Goal: Transaction & Acquisition: Purchase product/service

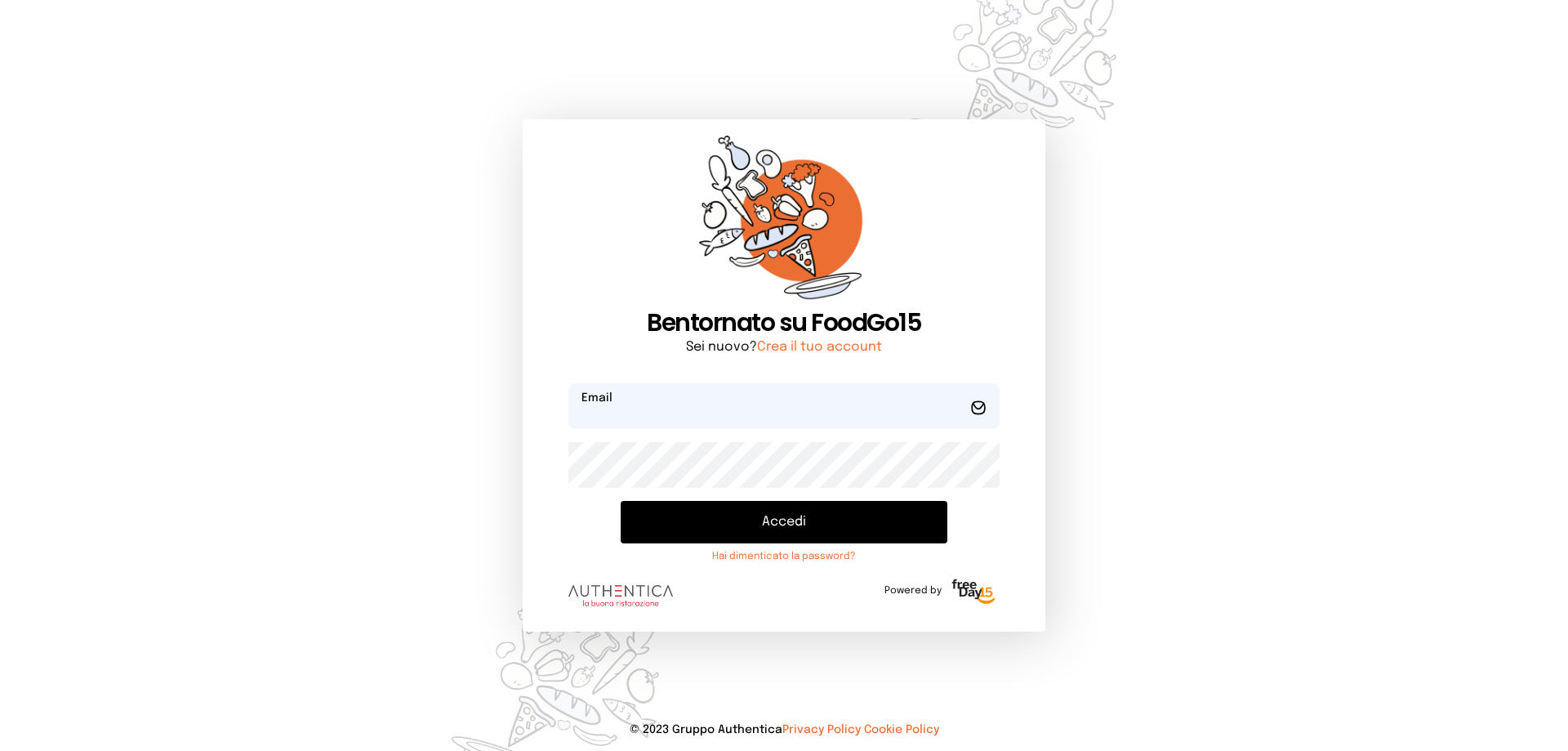
click at [658, 416] on input "email" at bounding box center [784, 406] width 431 height 46
type input "**********"
click at [621, 501] on button "Accedi" at bounding box center [784, 522] width 327 height 42
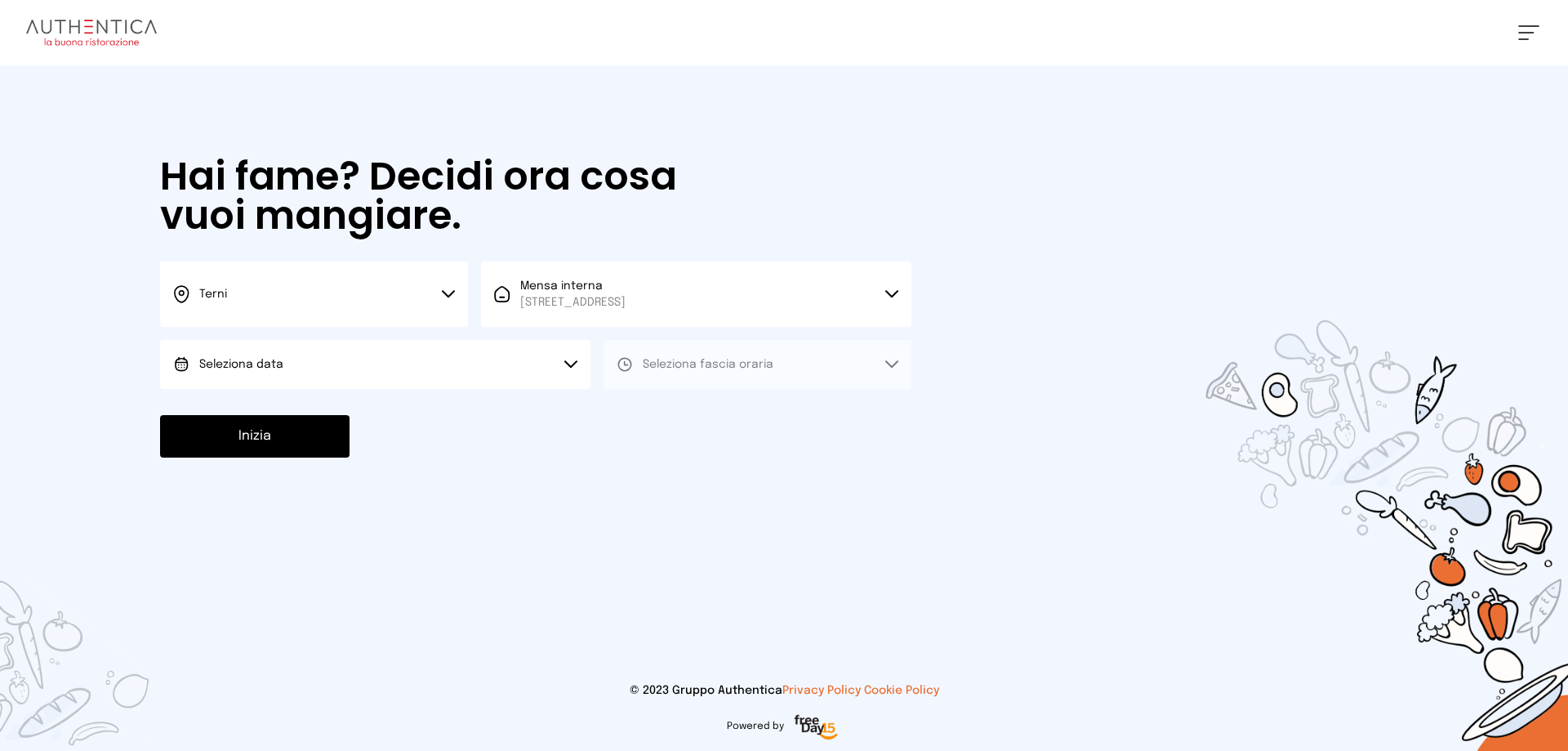
click at [335, 377] on button "Seleziona data" at bounding box center [375, 364] width 430 height 49
drag, startPoint x: 310, startPoint y: 415, endPoint x: 389, endPoint y: 386, distance: 84.2
click at [318, 411] on li "[DATE], [DATE]" at bounding box center [375, 410] width 430 height 42
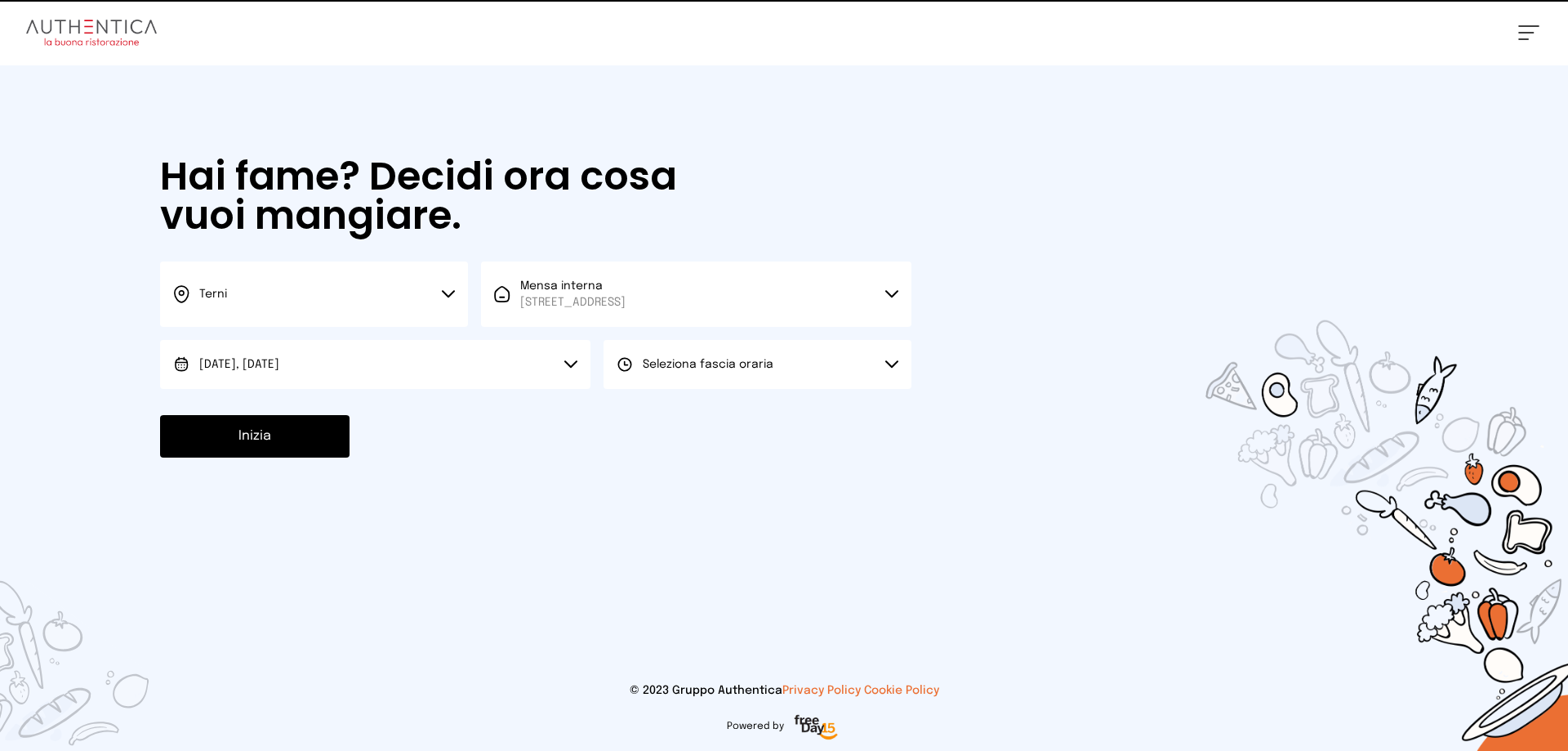
click at [730, 374] on button "Seleziona fascia oraria" at bounding box center [757, 364] width 308 height 49
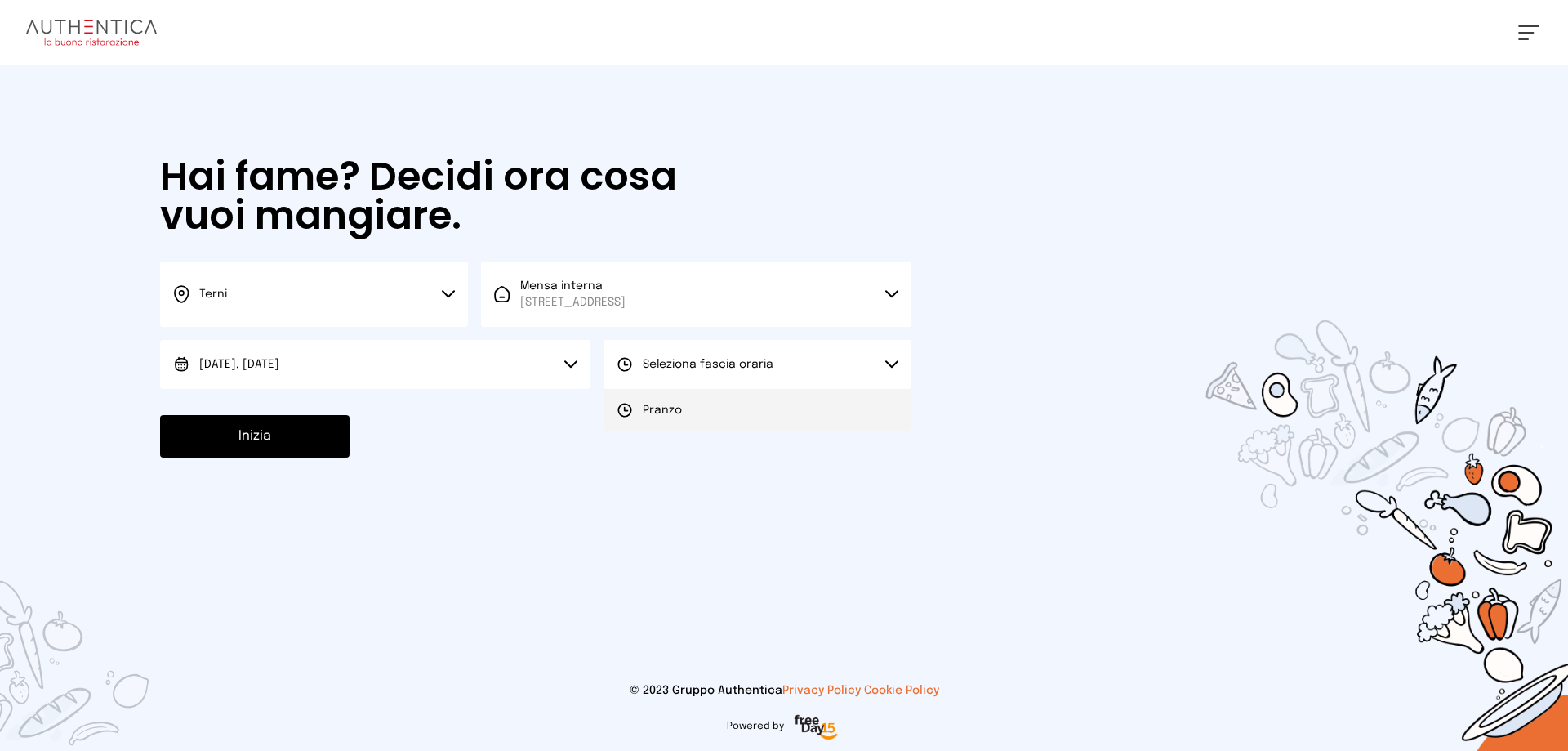
click at [668, 406] on span "Pranzo" at bounding box center [663, 410] width 39 height 16
click at [249, 428] on button "Inizia" at bounding box center [254, 436] width 189 height 42
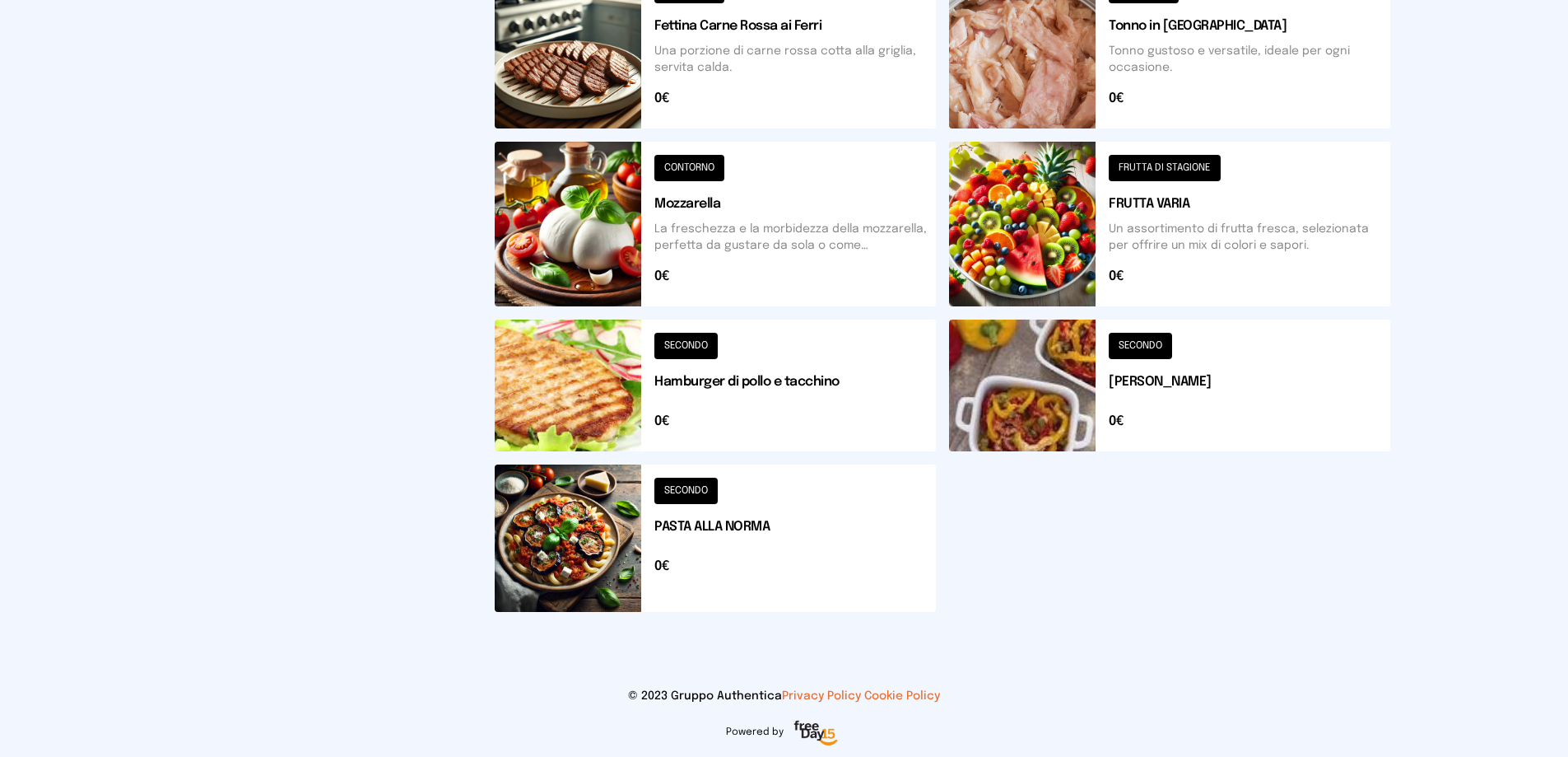
scroll to position [310, 0]
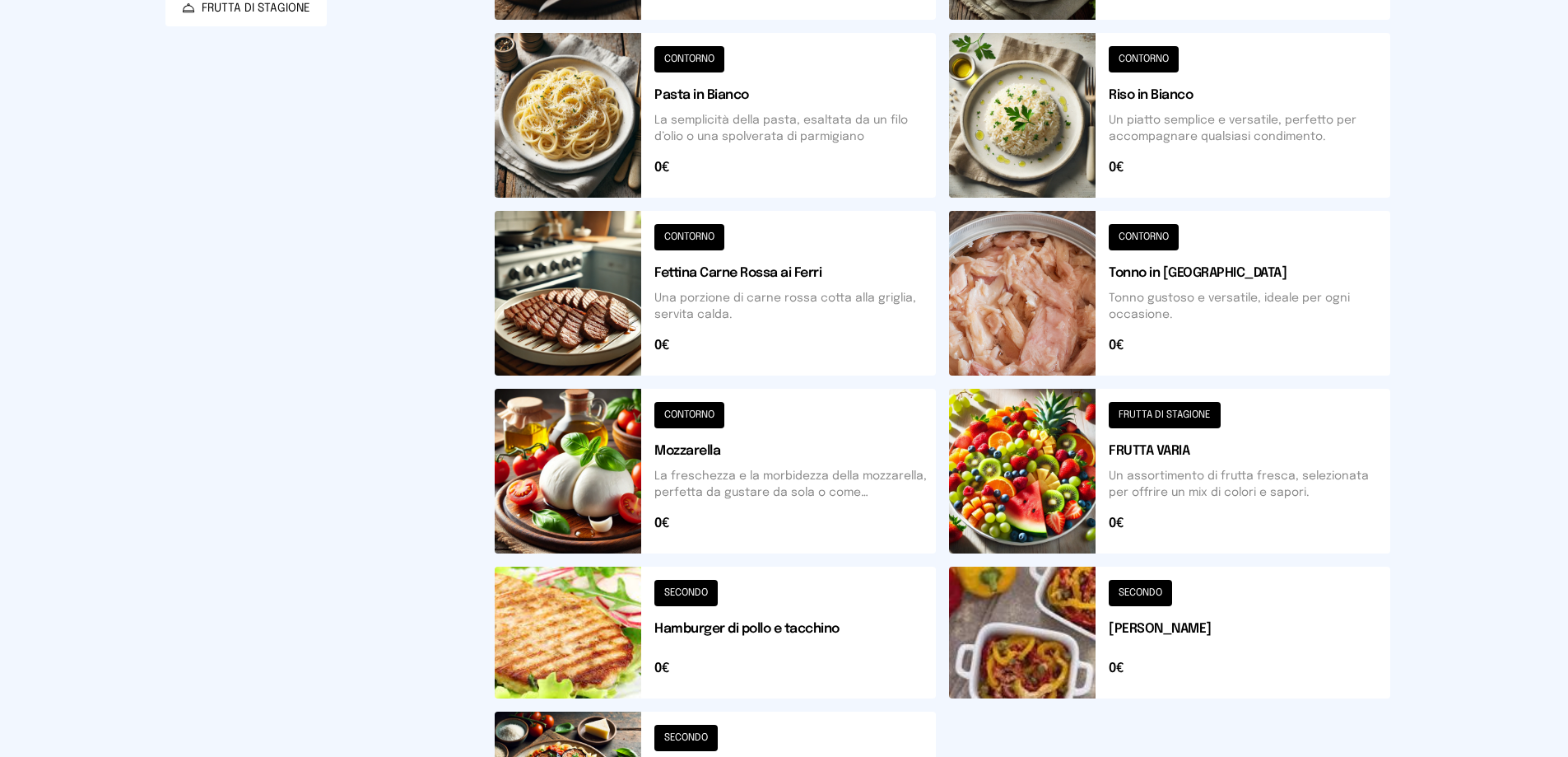
click at [680, 606] on button at bounding box center [716, 632] width 442 height 132
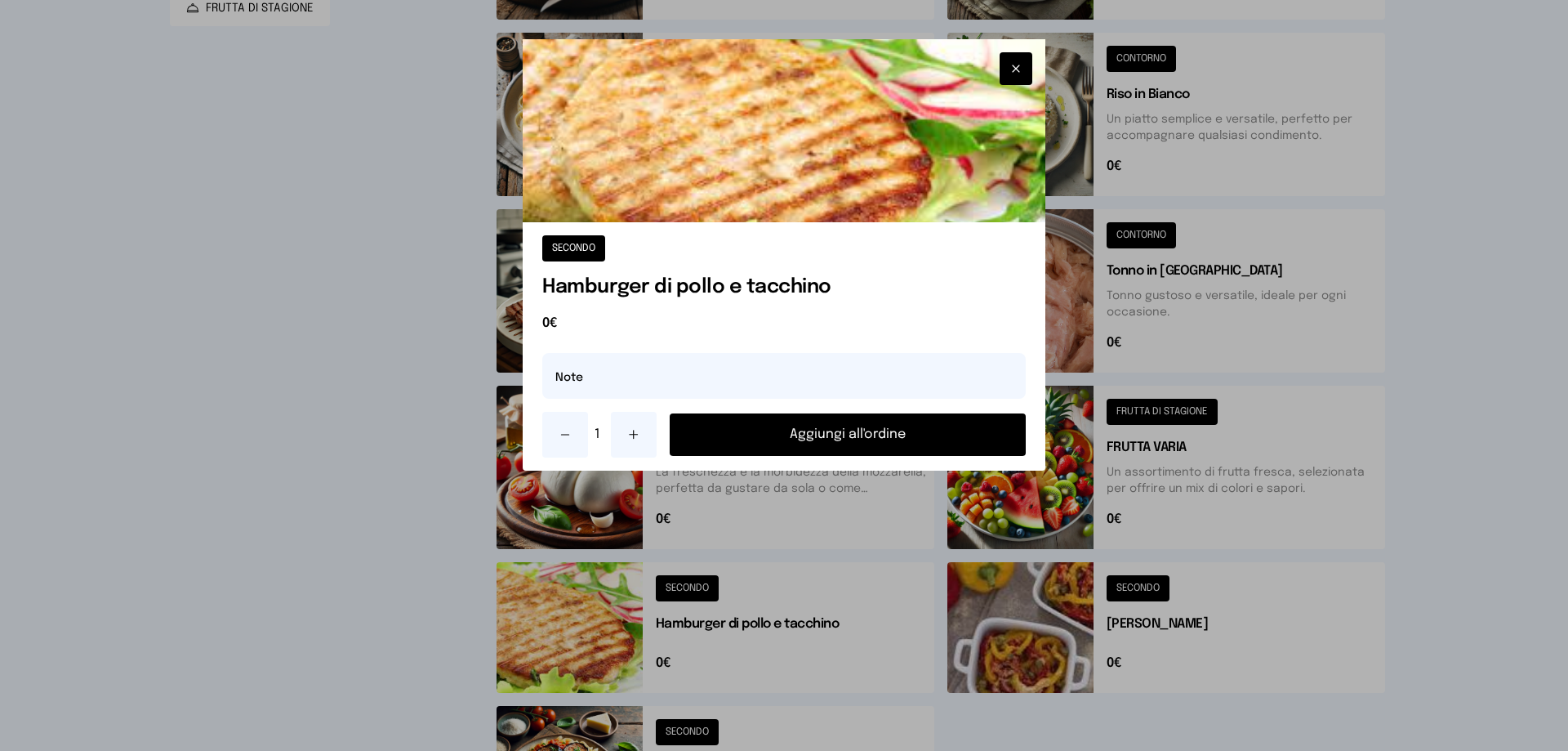
click at [823, 439] on button "Aggiungi all'ordine" at bounding box center [847, 435] width 356 height 42
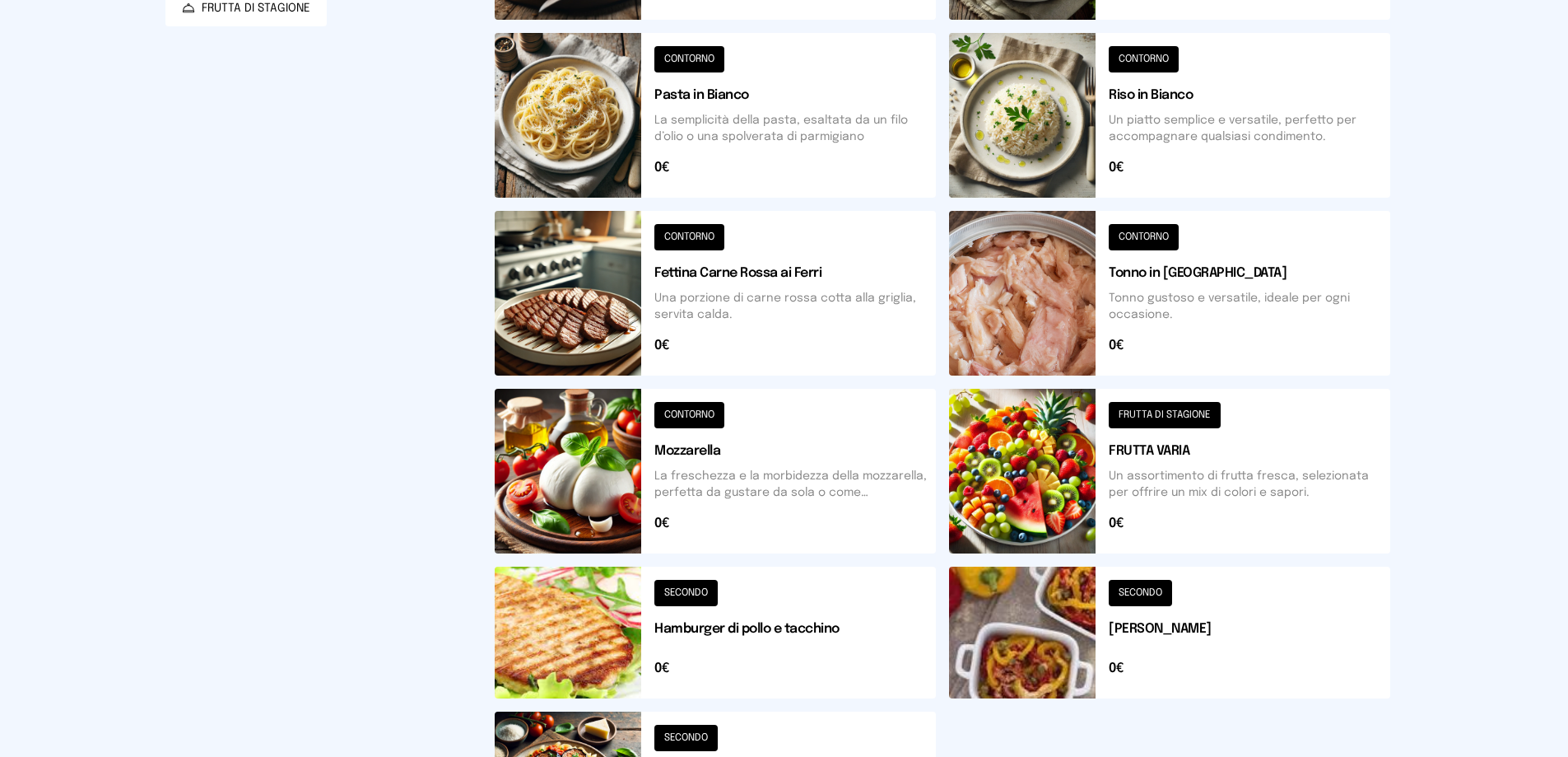
click at [1039, 636] on button at bounding box center [1170, 632] width 442 height 132
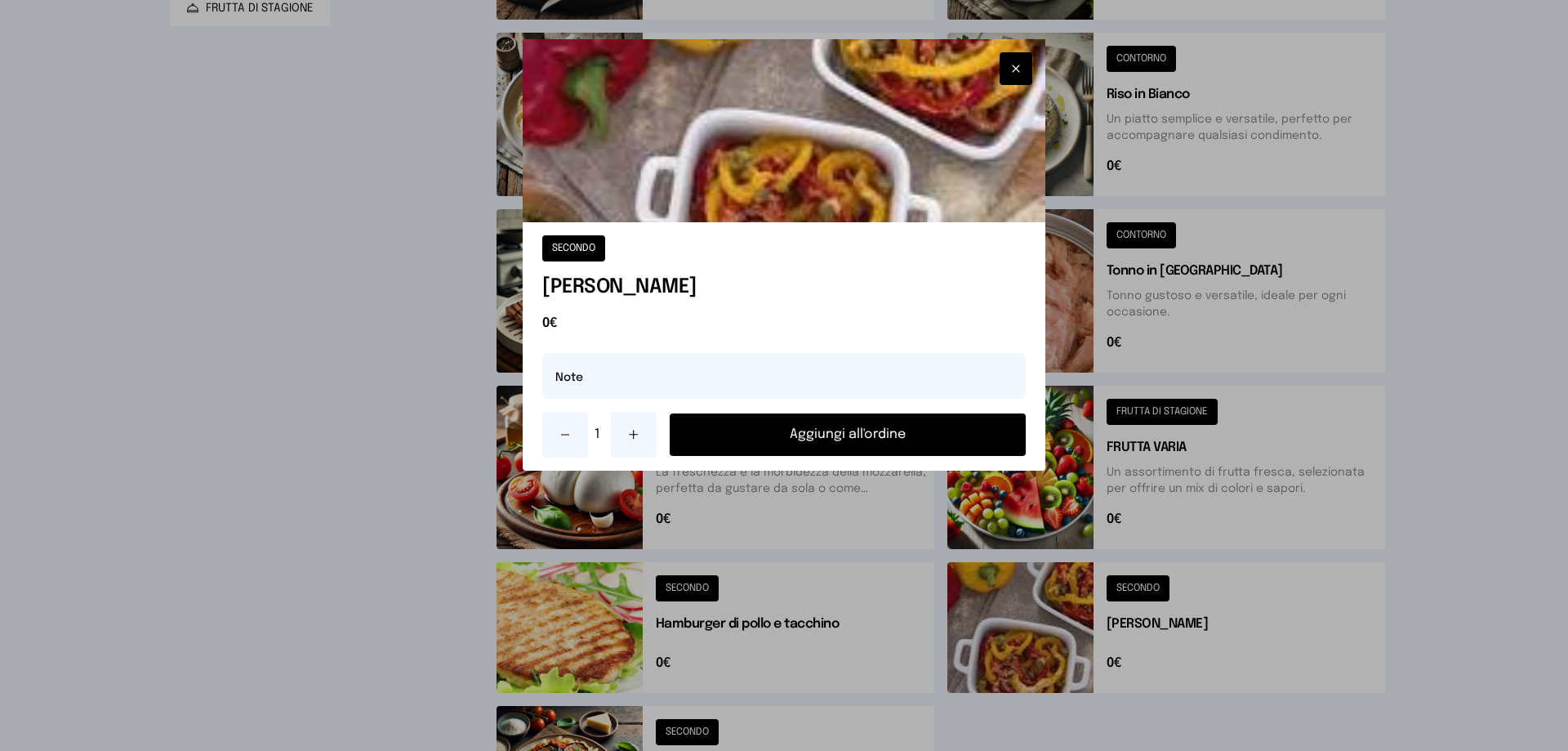
click at [892, 426] on button "Aggiungi all'ordine" at bounding box center [847, 435] width 356 height 42
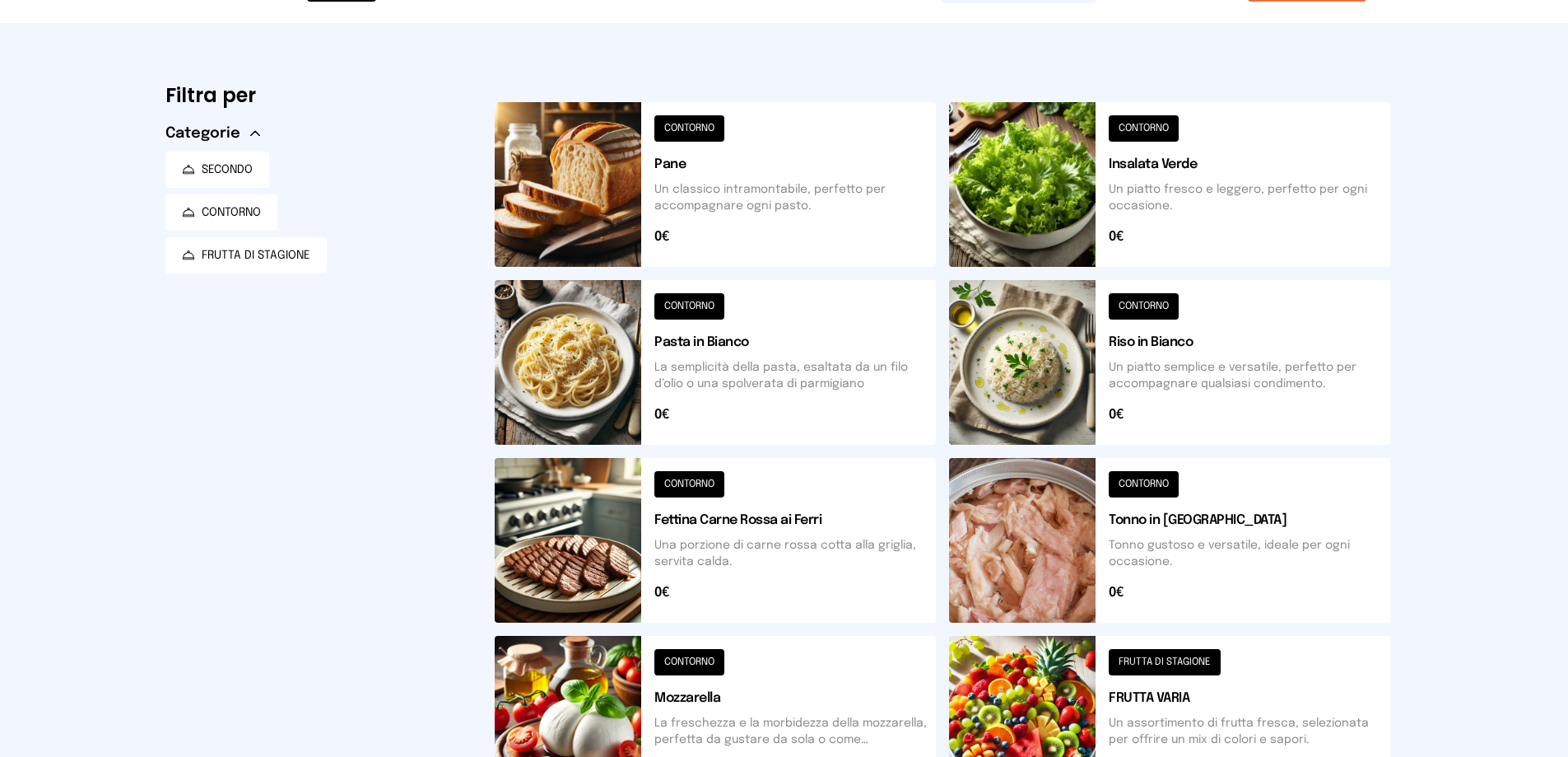
scroll to position [0, 0]
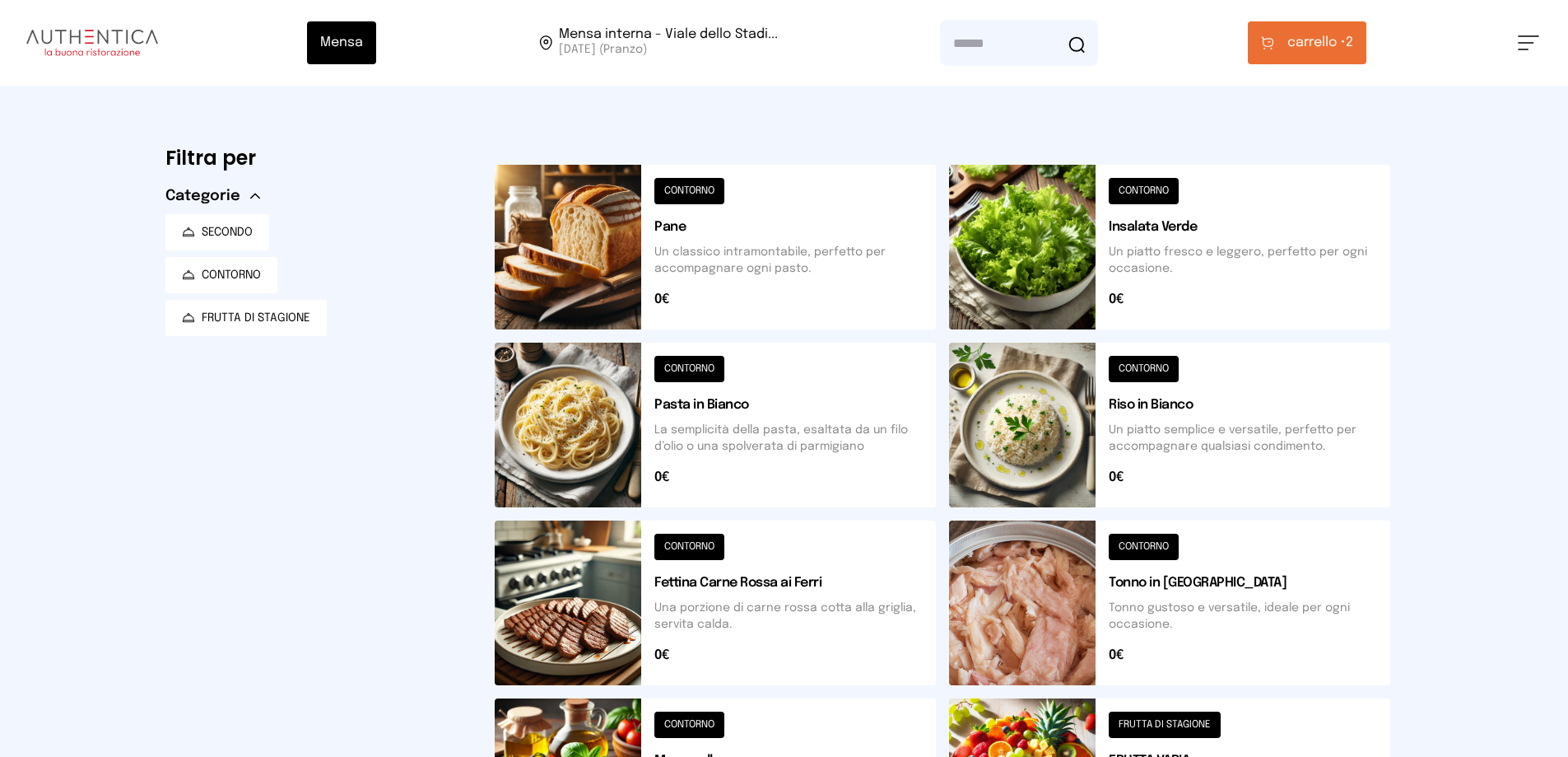
click at [1014, 357] on button at bounding box center [1170, 425] width 442 height 165
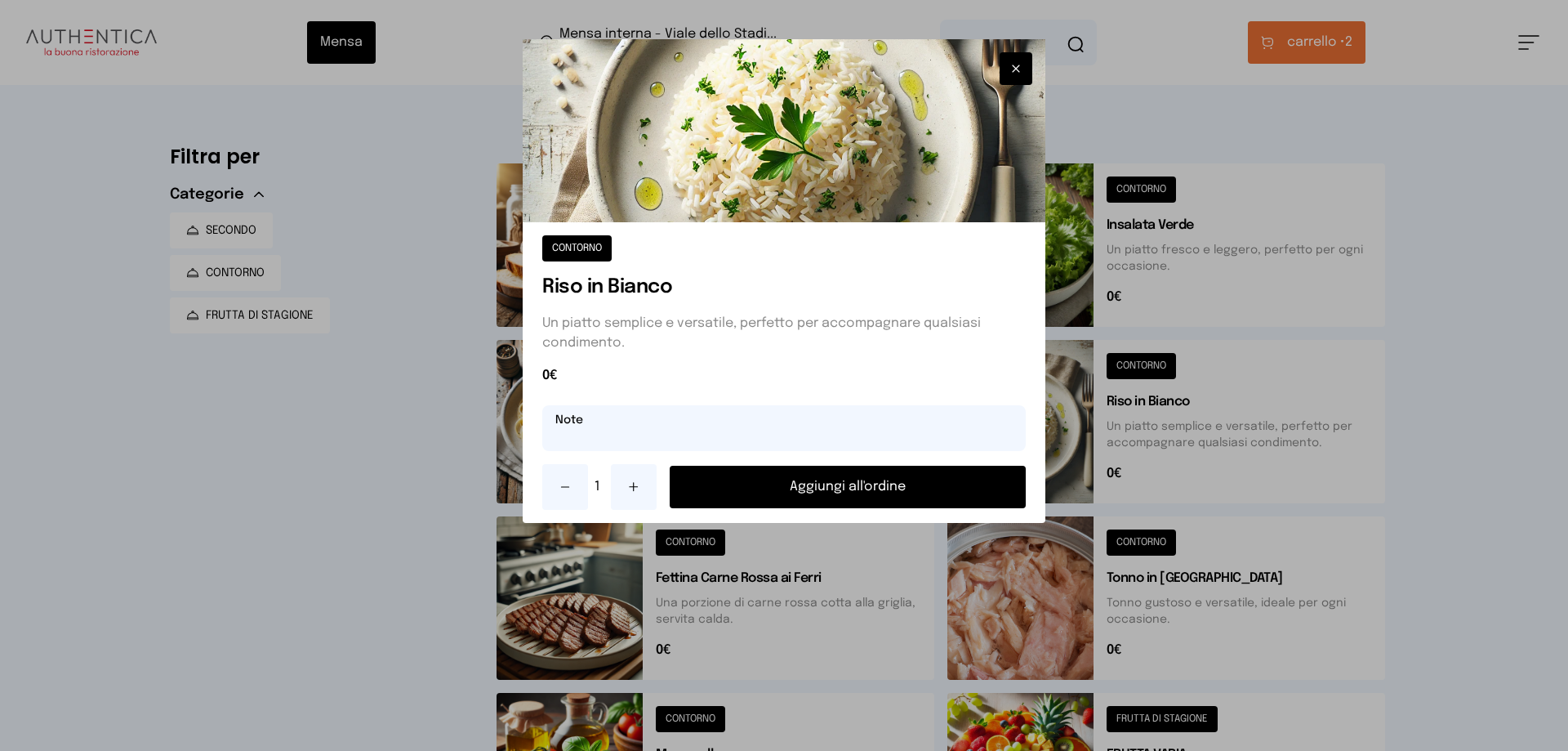
click at [747, 440] on input "text" at bounding box center [784, 429] width 483 height 46
type input "**********"
click at [792, 493] on button "Aggiungi all'ordine" at bounding box center [847, 487] width 356 height 42
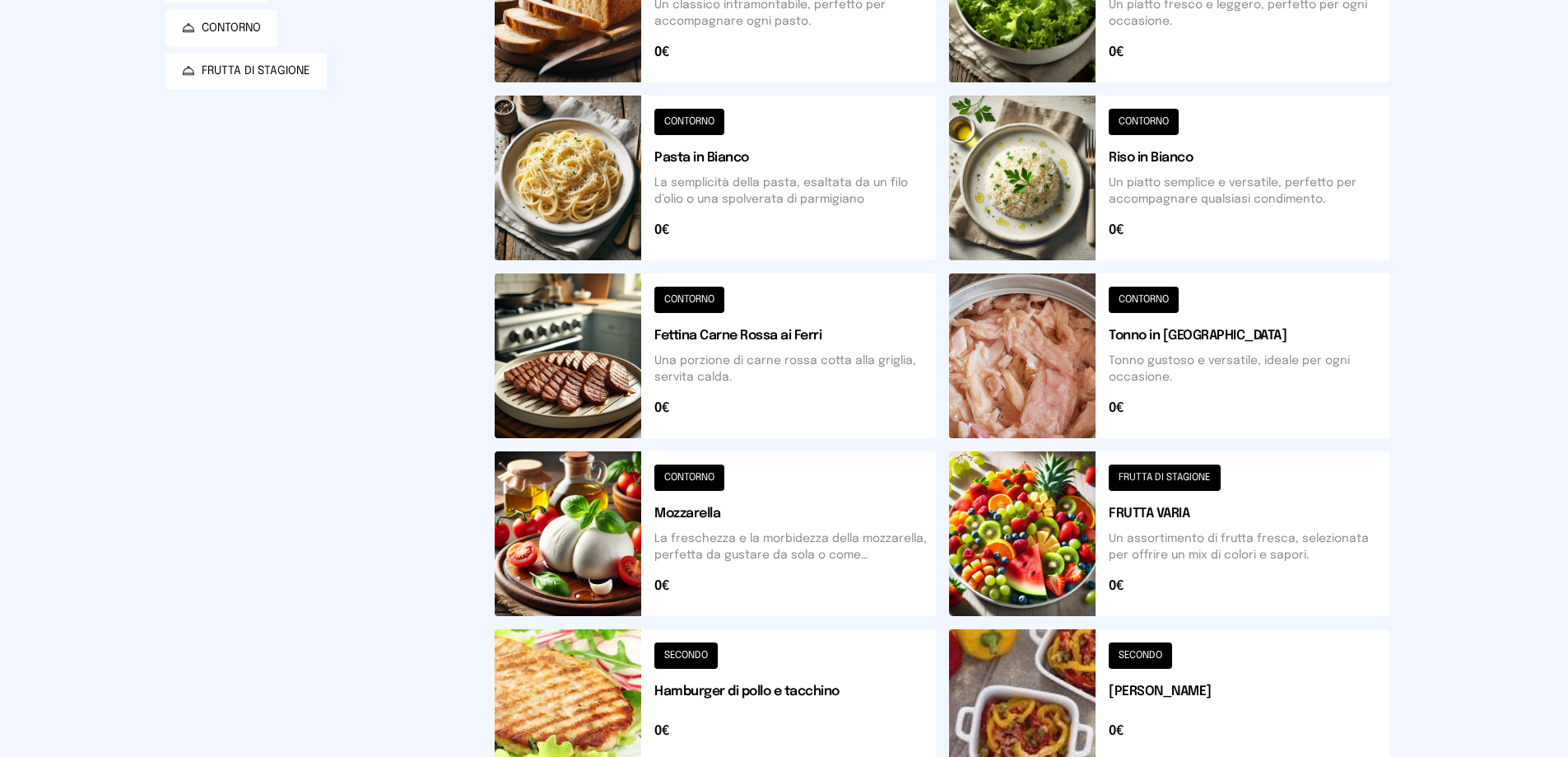
scroll to position [411, 0]
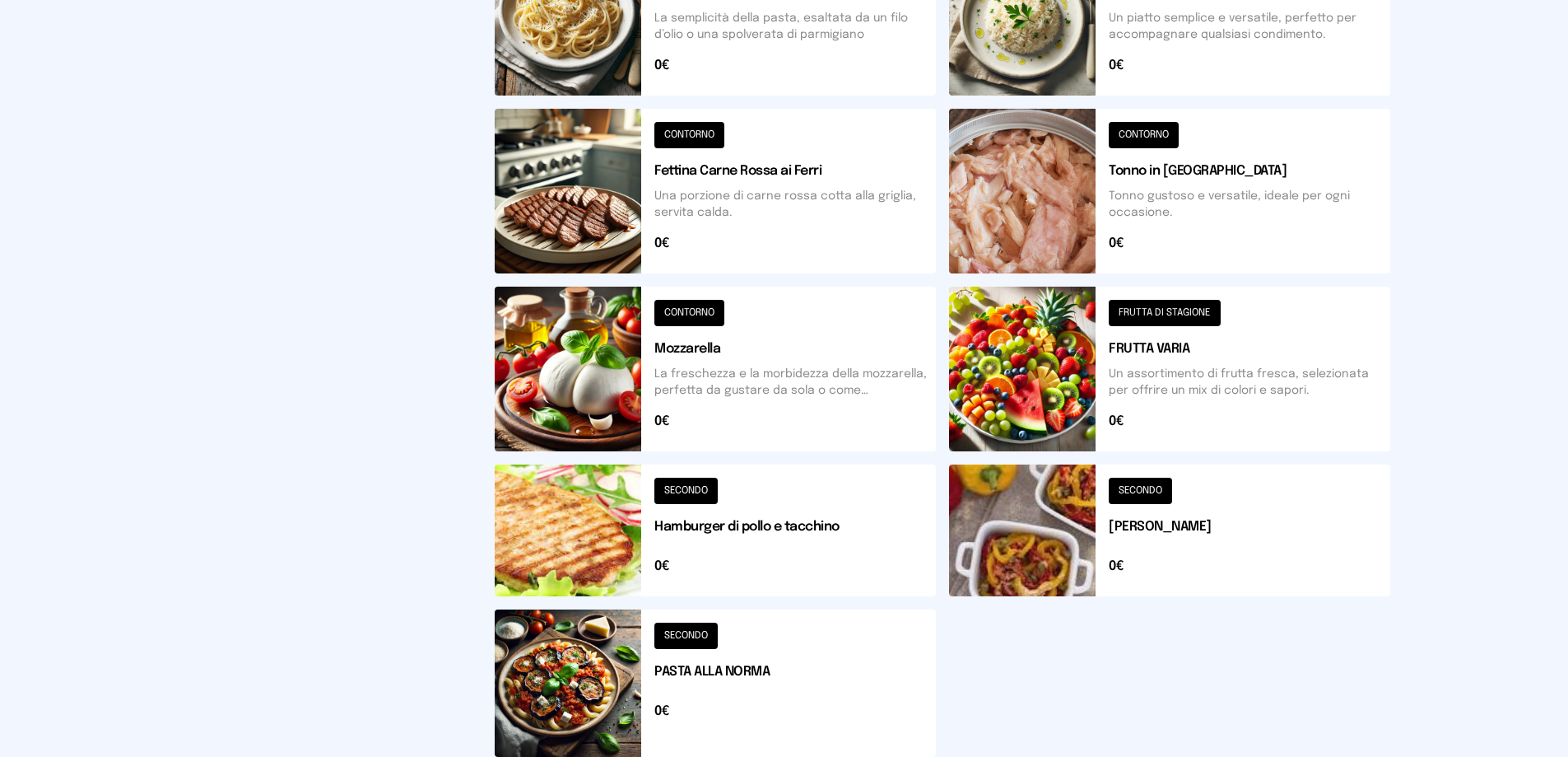
click at [1104, 395] on button at bounding box center [1170, 369] width 442 height 165
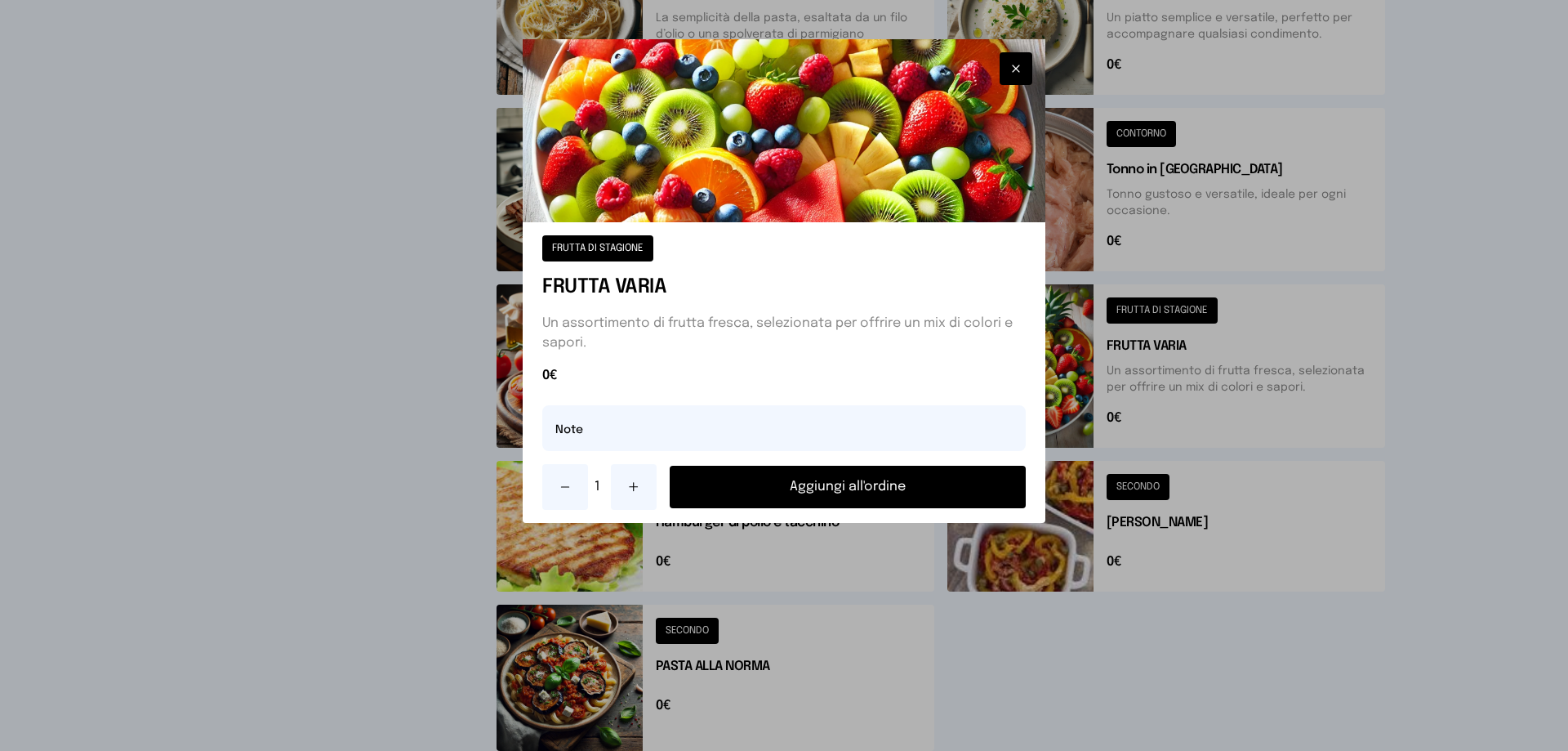
drag, startPoint x: 886, startPoint y: 484, endPoint x: 905, endPoint y: 468, distance: 24.8
click at [897, 474] on button "Aggiungi all'ordine" at bounding box center [847, 487] width 356 height 42
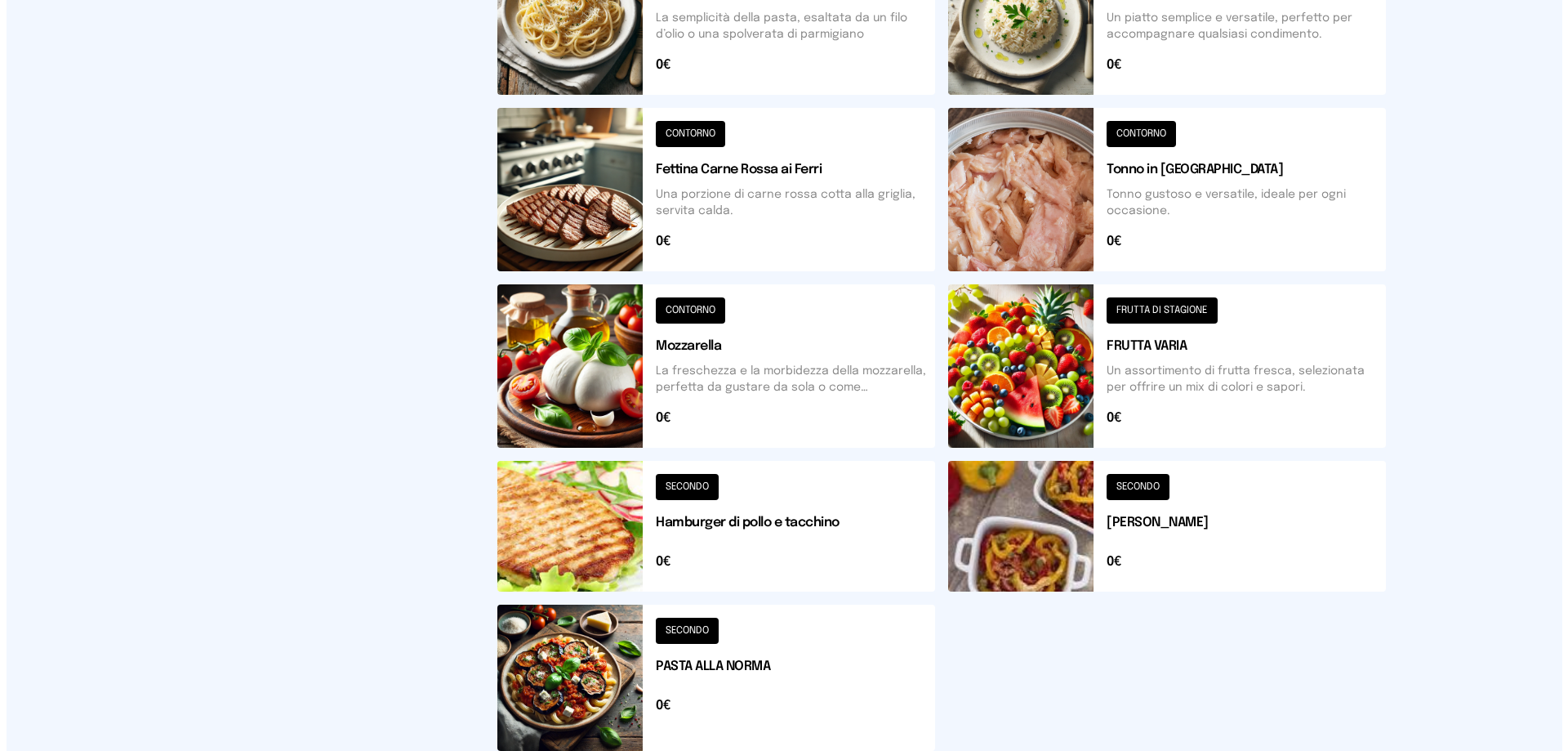
scroll to position [0, 0]
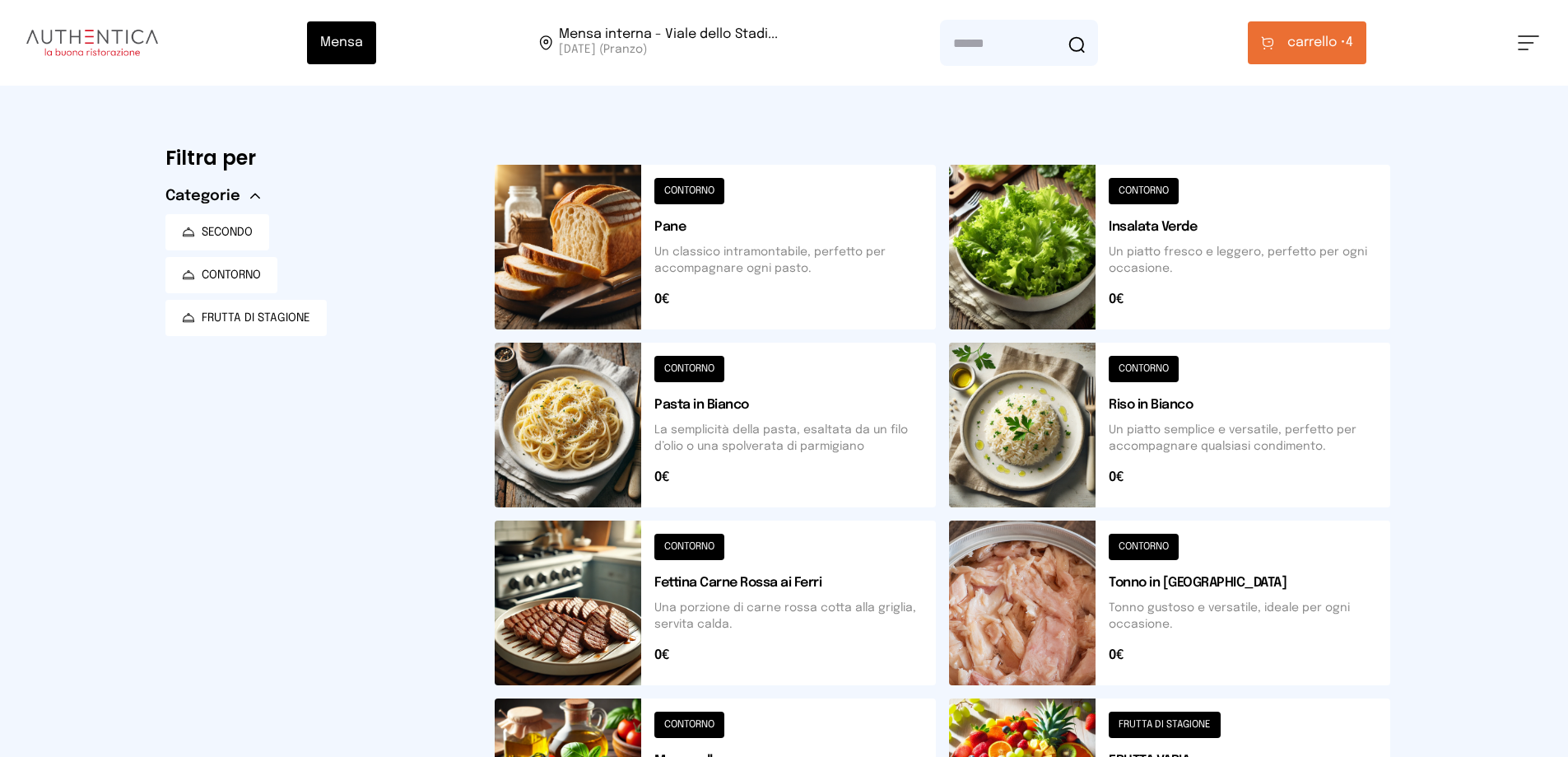
click at [1320, 51] on span "carrello •" at bounding box center [1317, 43] width 59 height 20
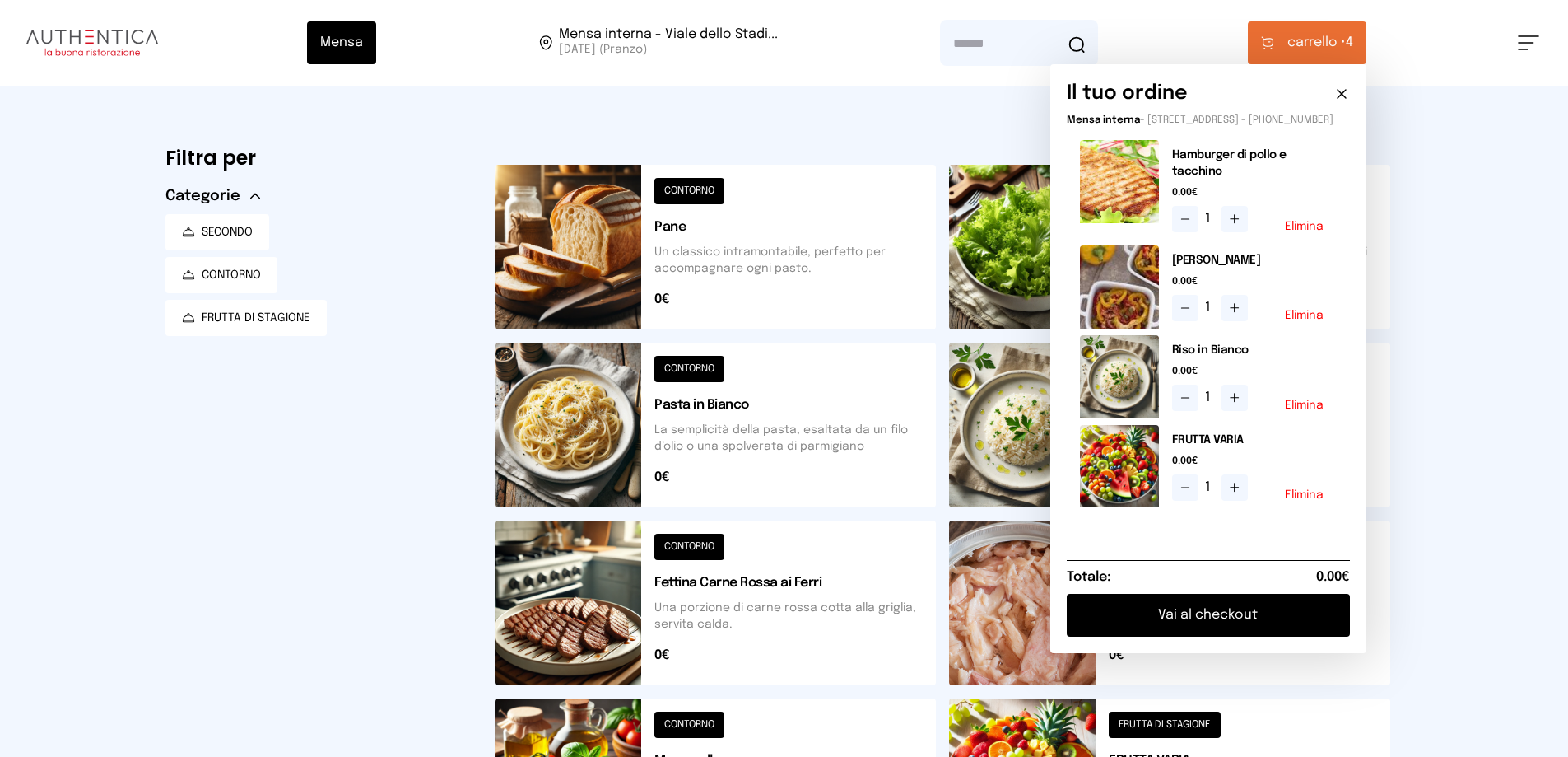
click at [1198, 630] on button "Vai al checkout" at bounding box center [1208, 615] width 283 height 43
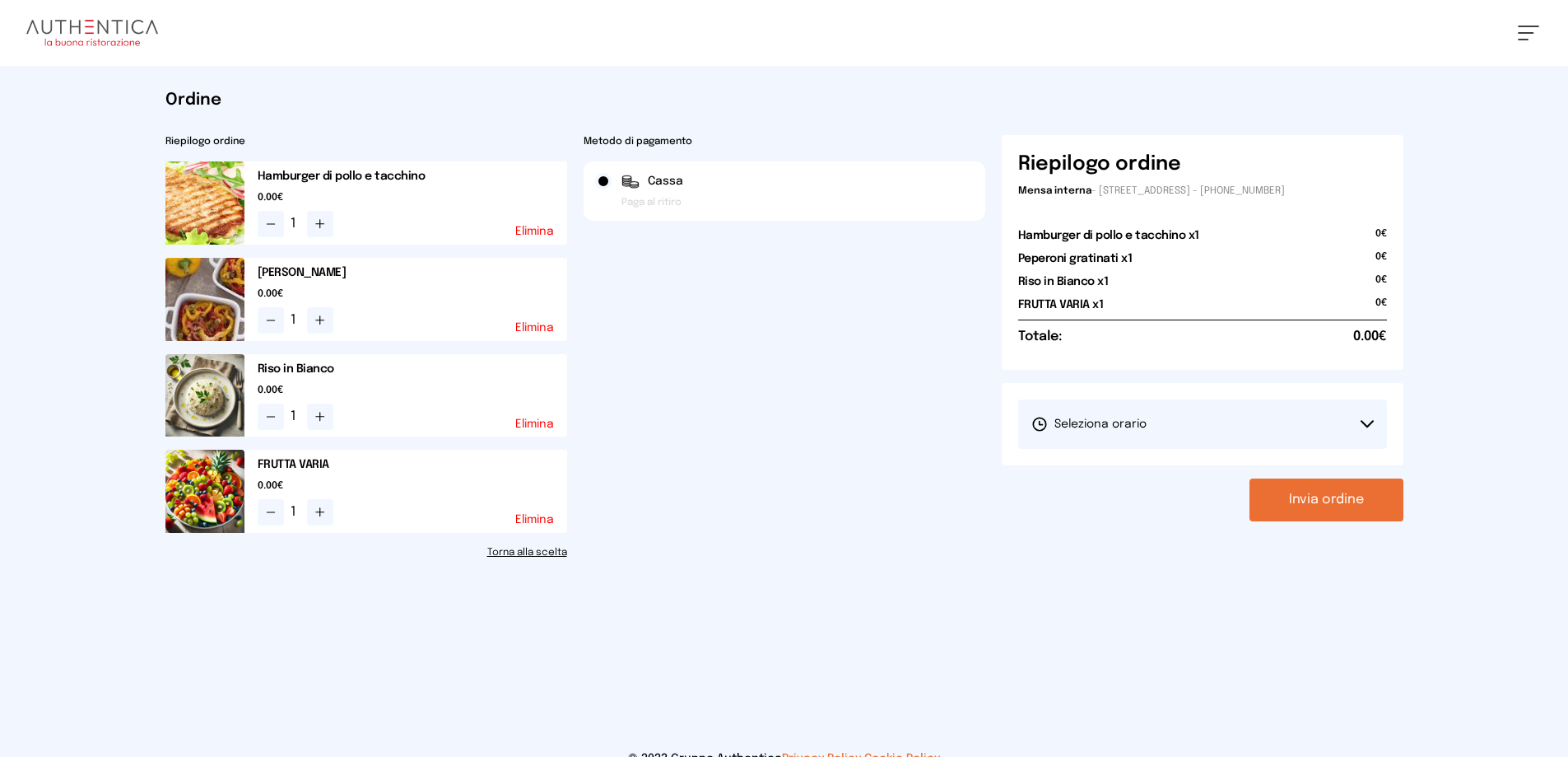
click at [1205, 438] on button "Seleziona orario" at bounding box center [1203, 423] width 369 height 49
click at [1145, 462] on span "1° Turno (13:00 - 15:00)" at bounding box center [1093, 470] width 125 height 16
click at [1323, 489] on button "Invia ordine" at bounding box center [1326, 500] width 154 height 43
